Goal: Obtain resource: Download file/media

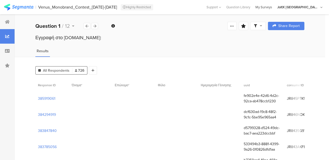
click at [275, 8] on div "My Surveys" at bounding box center [264, 7] width 22 height 5
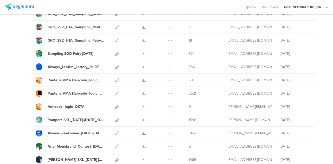
scroll to position [102, 0]
click at [168, 67] on icon at bounding box center [170, 67] width 4 height 4
click at [157, 88] on link "Export" at bounding box center [159, 89] width 29 height 9
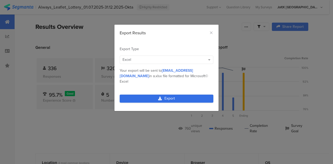
click at [153, 95] on link "Export" at bounding box center [167, 99] width 94 height 8
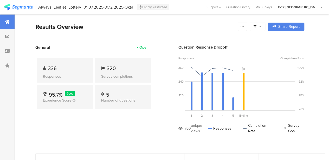
click at [262, 28] on icon at bounding box center [260, 27] width 2 height 4
click at [247, 23] on div at bounding box center [242, 27] width 9 height 8
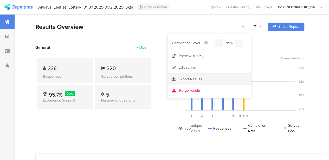
click at [209, 83] on section "Export Results" at bounding box center [209, 79] width 83 height 11
click at [187, 77] on span "Export Results" at bounding box center [190, 78] width 23 height 5
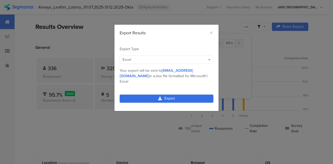
click at [173, 95] on link "Export" at bounding box center [167, 99] width 94 height 8
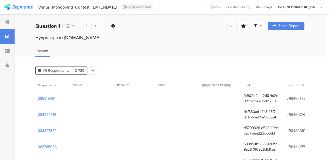
click at [275, 6] on div "My Surveys" at bounding box center [264, 7] width 22 height 5
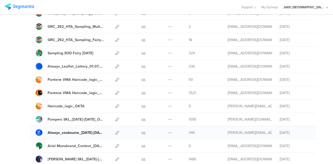
scroll to position [90, 0]
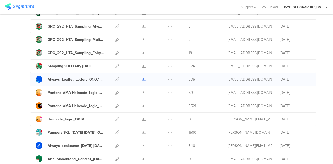
click at [142, 79] on icon at bounding box center [144, 80] width 4 height 4
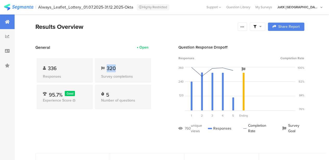
drag, startPoint x: 116, startPoint y: 68, endPoint x: 106, endPoint y: 69, distance: 9.7
click at [106, 69] on div "320" at bounding box center [123, 69] width 44 height 8
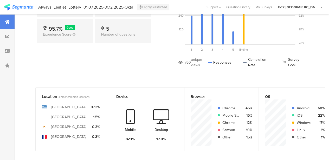
scroll to position [65, 0]
